Goal: Task Accomplishment & Management: Manage account settings

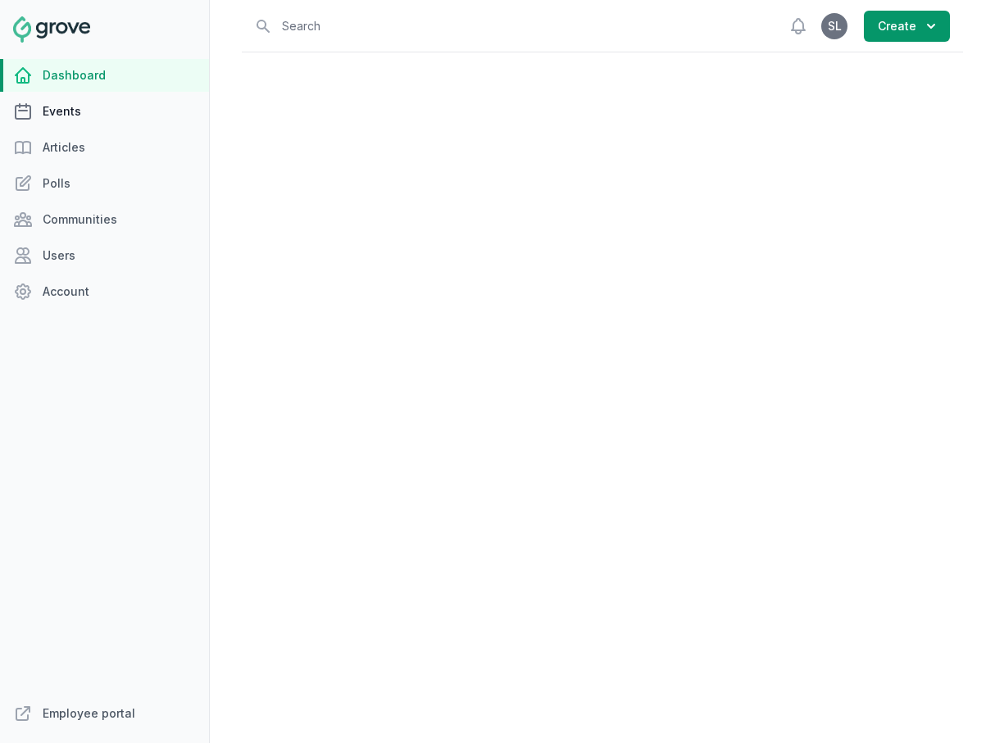
click at [56, 117] on link "Events" at bounding box center [104, 111] width 209 height 33
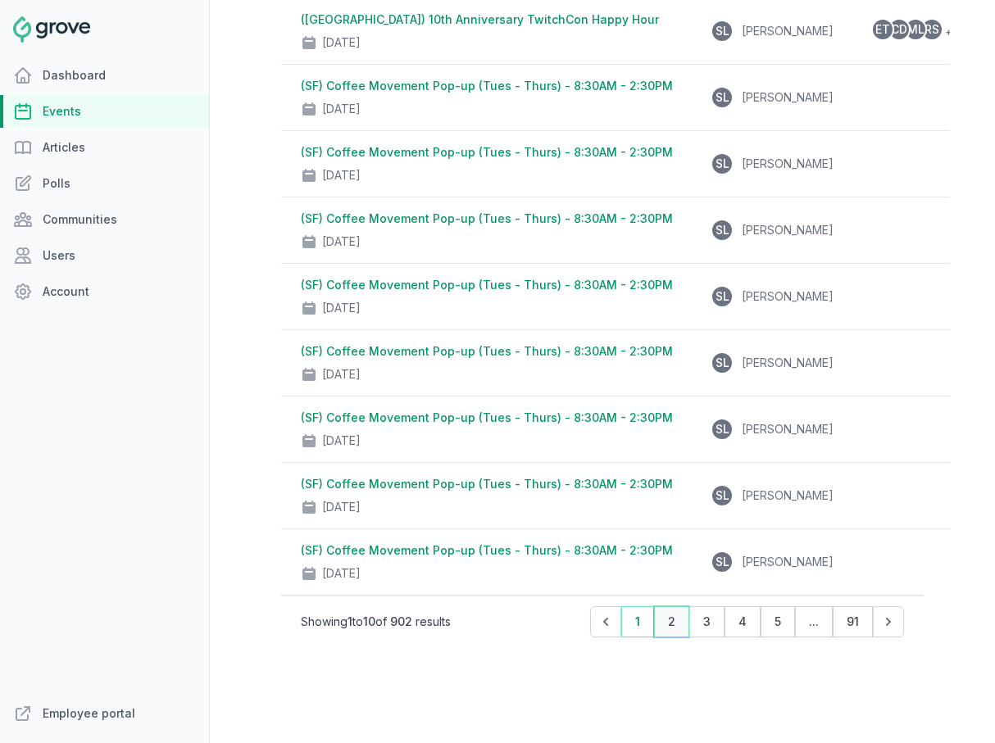
click at [677, 625] on button "2" at bounding box center [671, 621] width 35 height 31
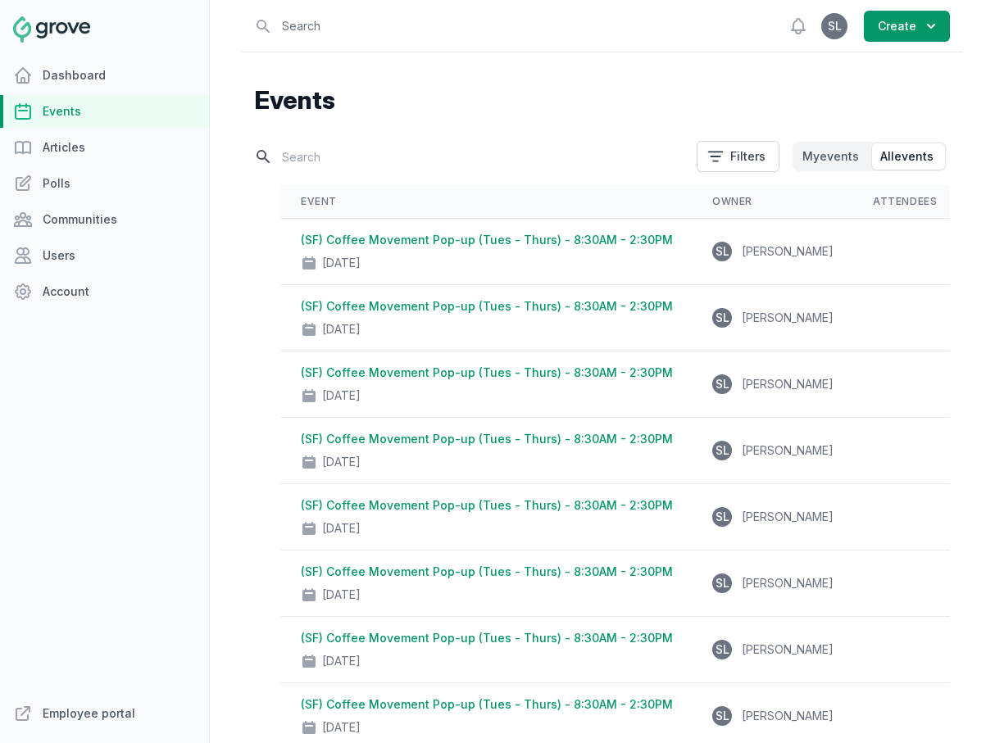
click at [350, 154] on input "text" at bounding box center [471, 157] width 432 height 29
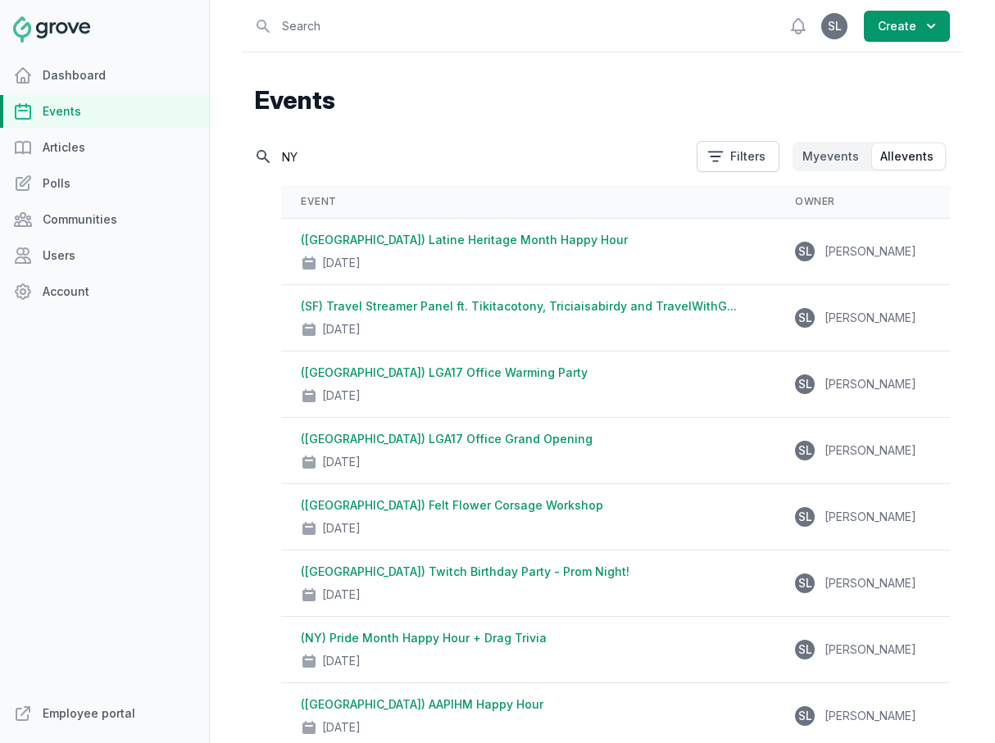
click at [335, 152] on input "NY" at bounding box center [471, 157] width 432 height 29
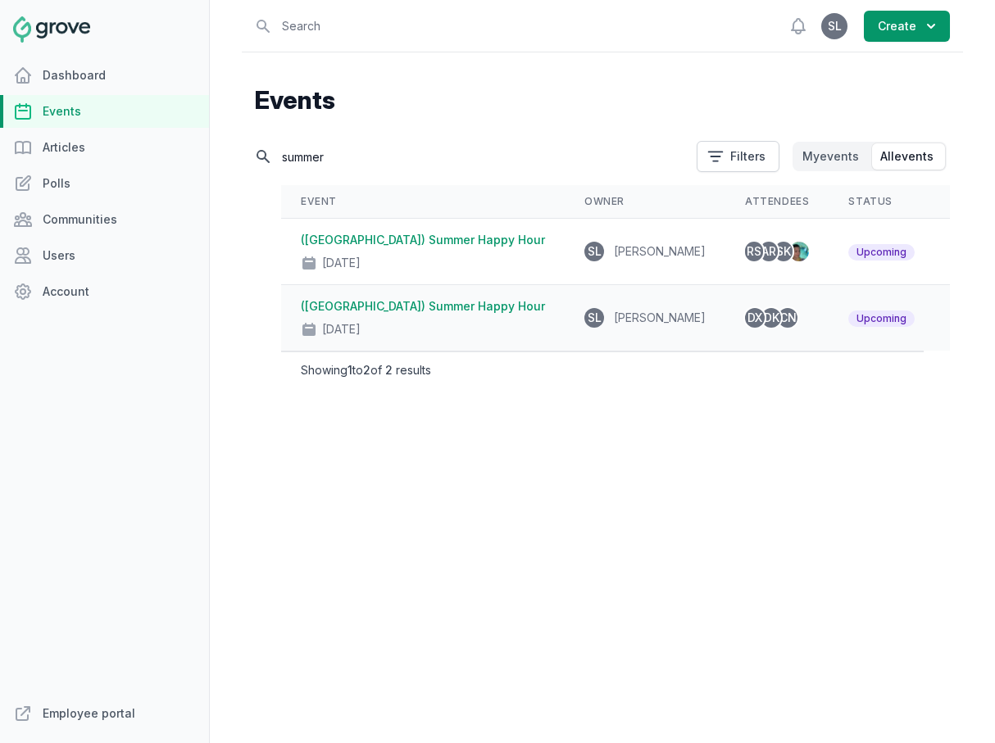
type input "summer"
click at [406, 314] on div "([GEOGRAPHIC_DATA]) Summer Happy Hour [DATE]" at bounding box center [423, 317] width 244 height 39
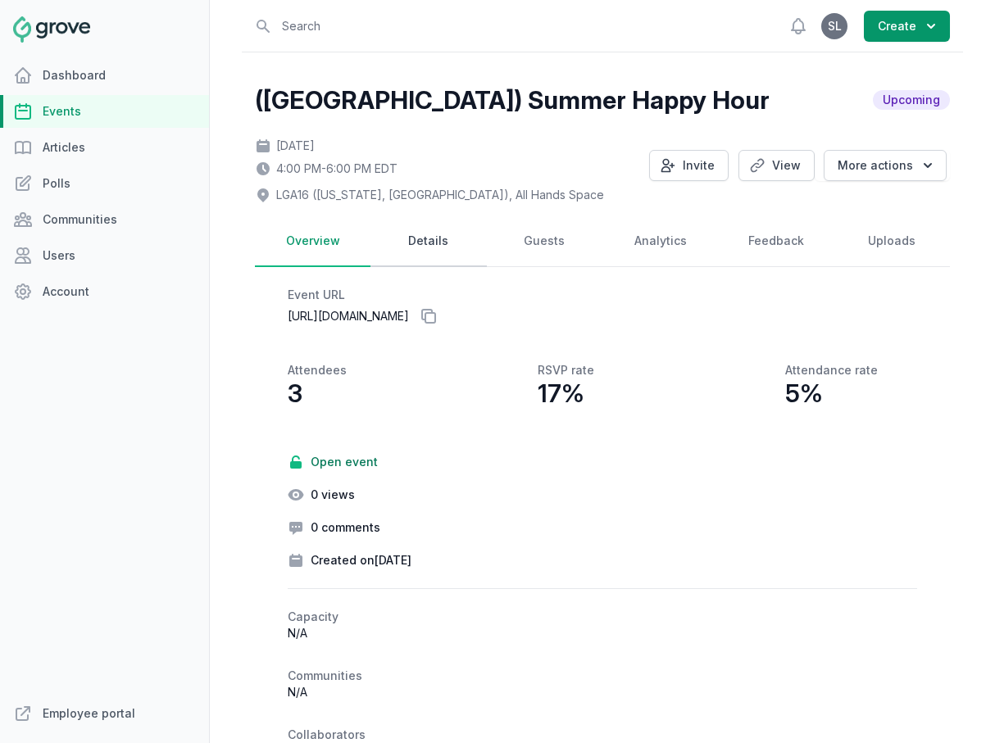
click at [423, 256] on link "Details" at bounding box center [428, 241] width 116 height 51
select select "42"
select select "4:00 PM"
select select "6:00 PM"
select select "89"
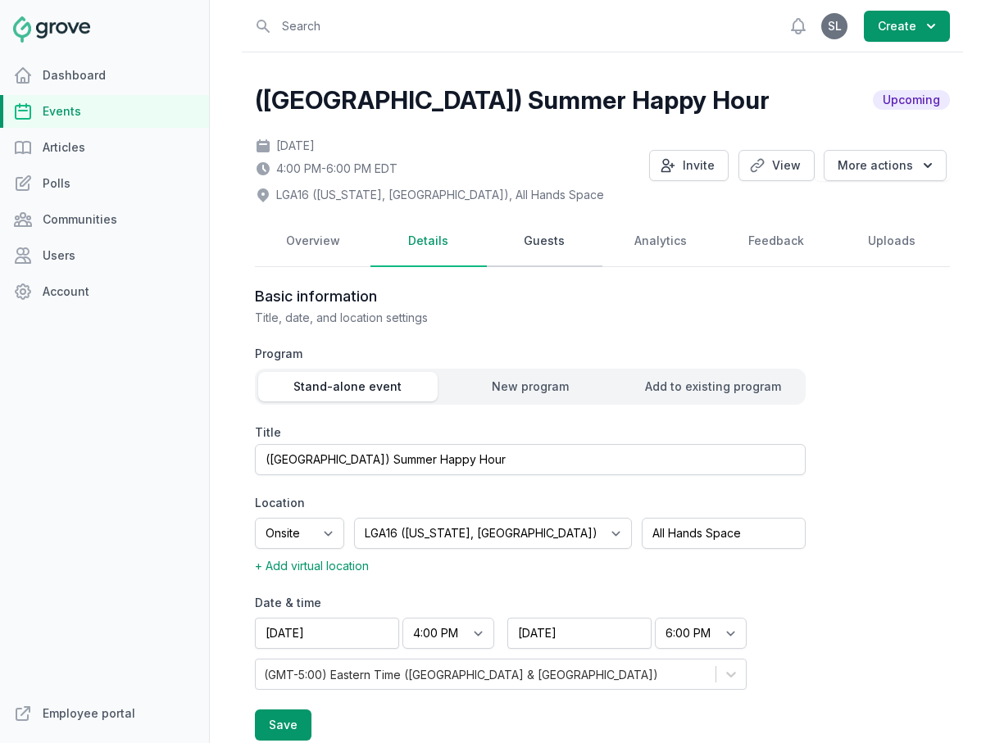
click at [524, 253] on link "Guests" at bounding box center [545, 241] width 116 height 51
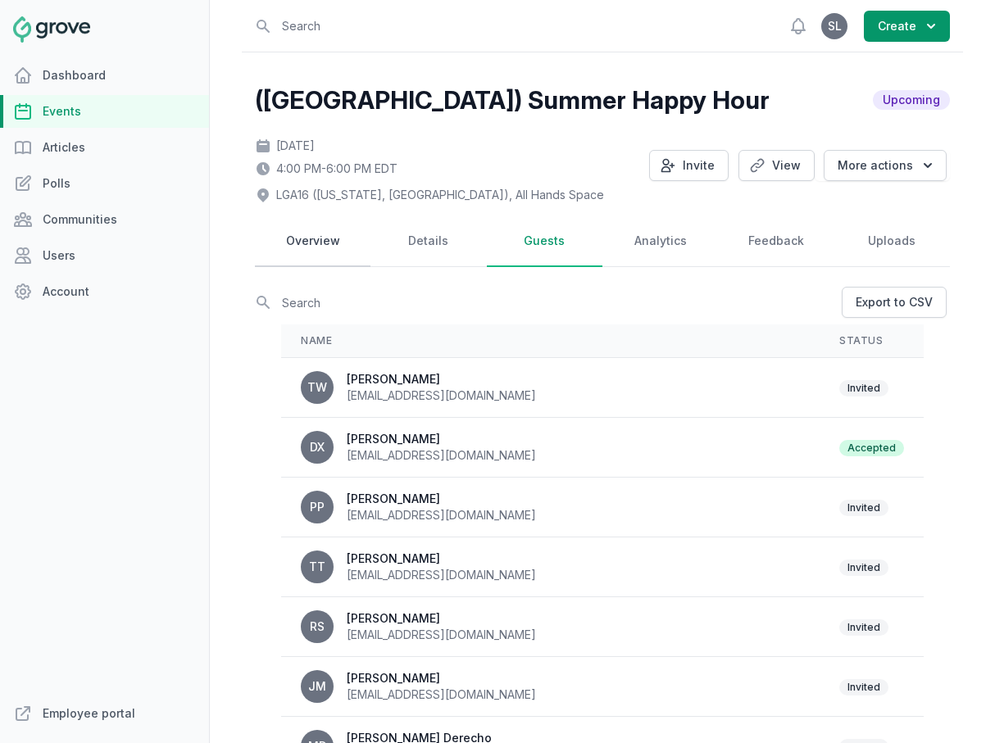
click at [330, 242] on link "Overview" at bounding box center [313, 241] width 116 height 51
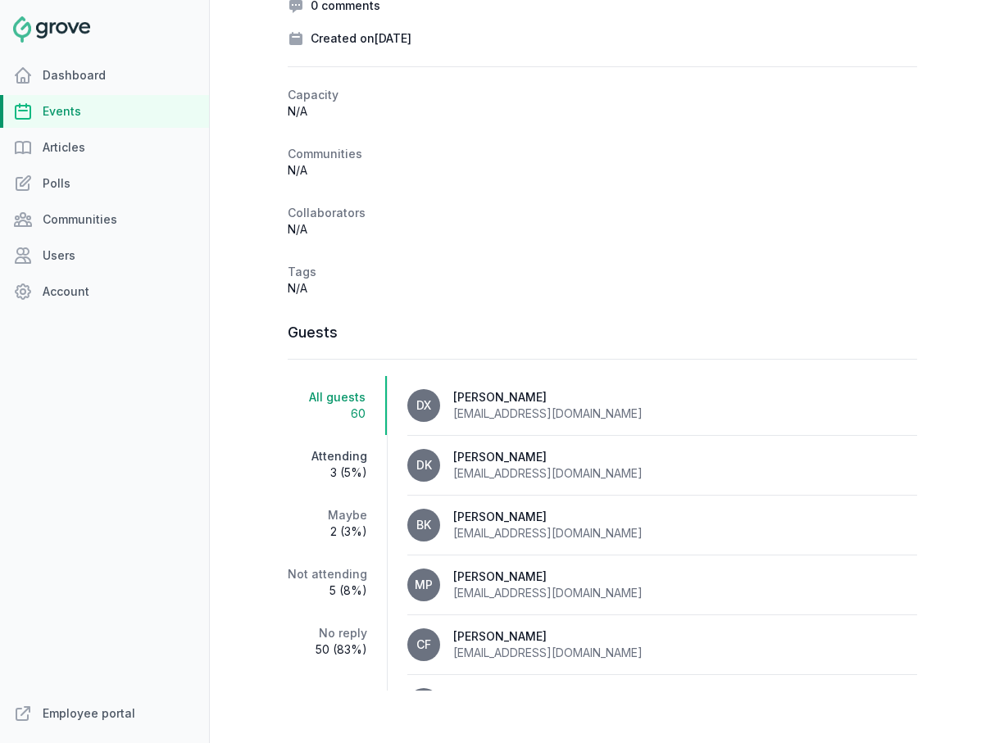
click at [353, 469] on span "3 (5%)" at bounding box center [327, 472] width 79 height 16
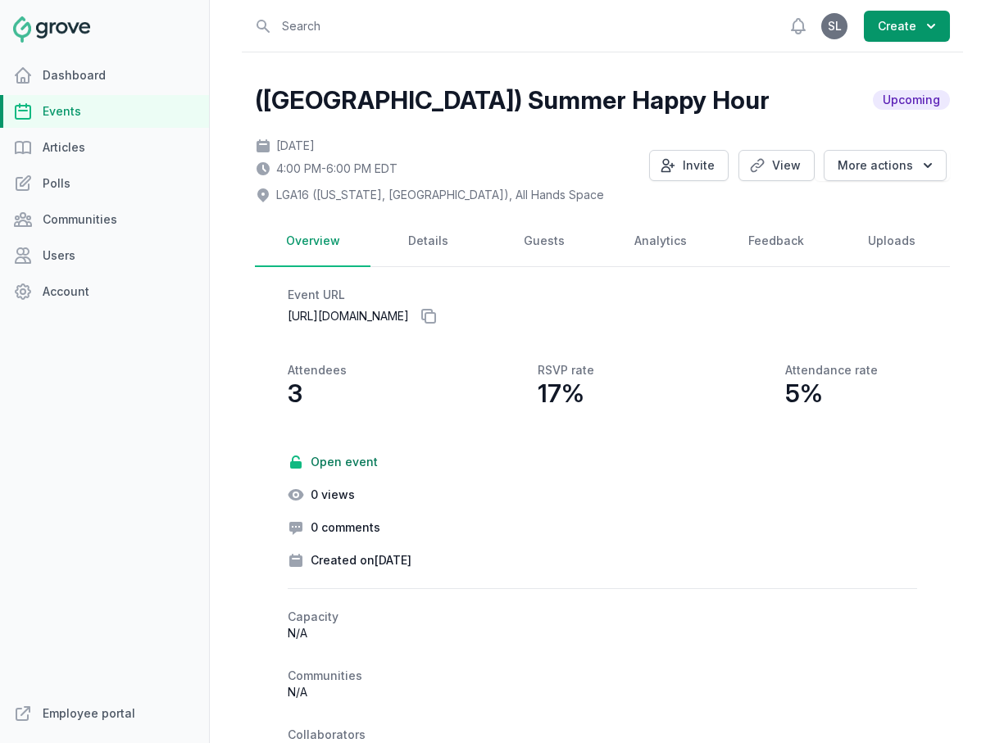
click at [120, 124] on link "Events" at bounding box center [104, 111] width 209 height 33
